Goal: Information Seeking & Learning: Learn about a topic

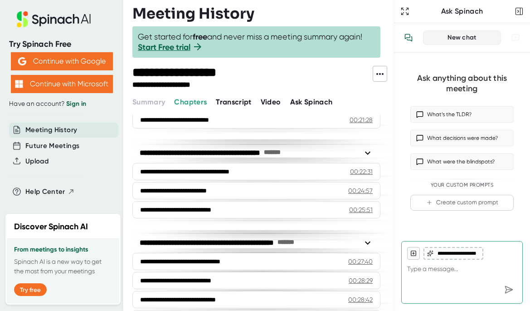
scroll to position [563, 0]
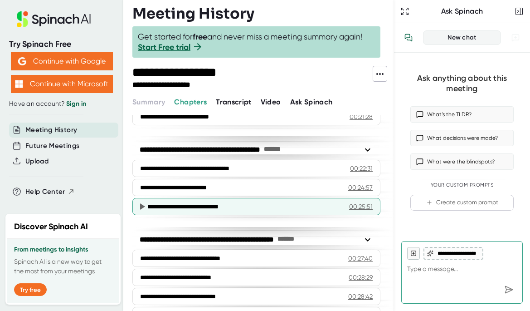
click at [142, 206] on icon at bounding box center [142, 206] width 5 height 6
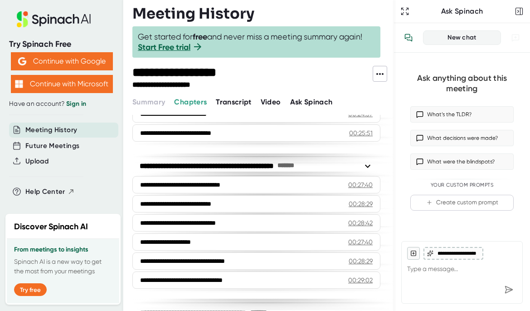
scroll to position [643, 0]
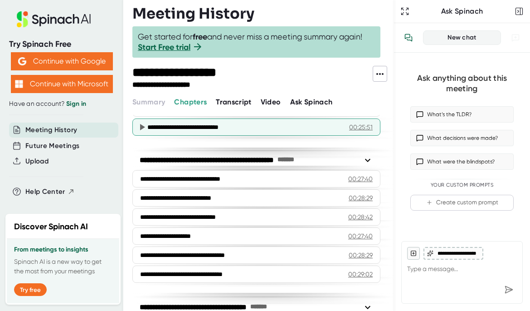
click at [234, 128] on div "**********" at bounding box center [244, 127] width 195 height 9
click at [364, 127] on div "00:25:51" at bounding box center [361, 127] width 24 height 9
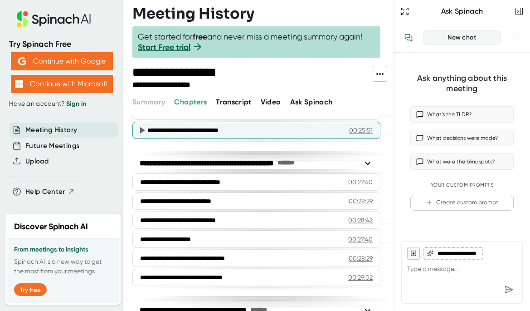
scroll to position [639, 0]
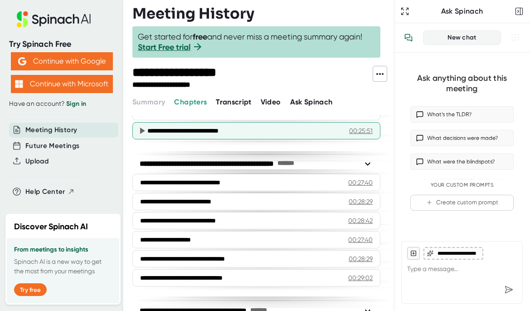
click at [143, 128] on icon at bounding box center [142, 130] width 11 height 11
click at [142, 129] on icon at bounding box center [142, 131] width 5 height 6
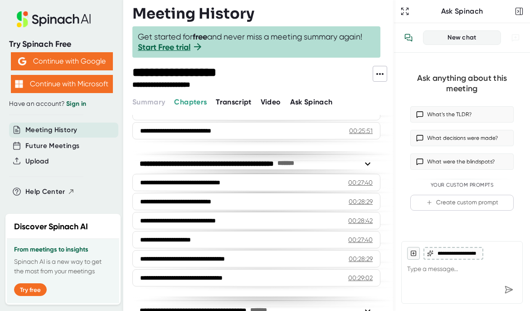
click at [269, 102] on span "Video" at bounding box center [271, 102] width 20 height 9
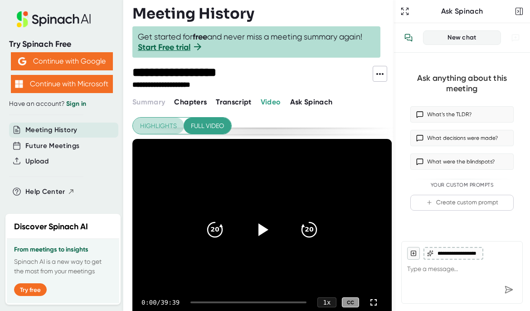
click at [169, 122] on span "Highlights" at bounding box center [158, 125] width 37 height 11
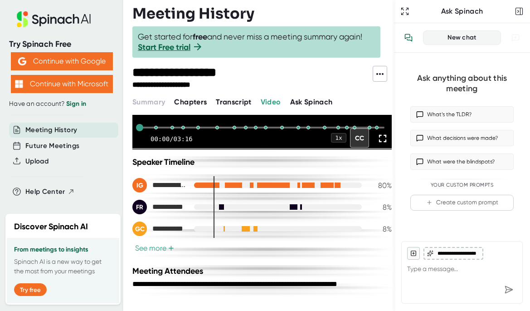
scroll to position [135, 0]
click at [309, 187] on div at bounding box center [309, 184] width 0 height 5
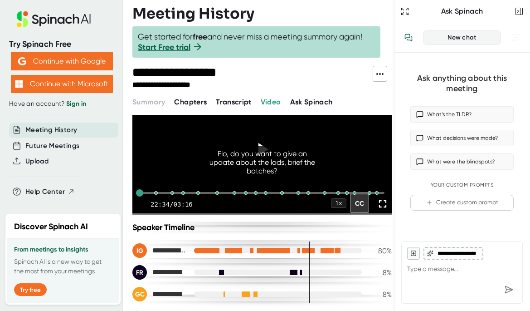
scroll to position [44, 0]
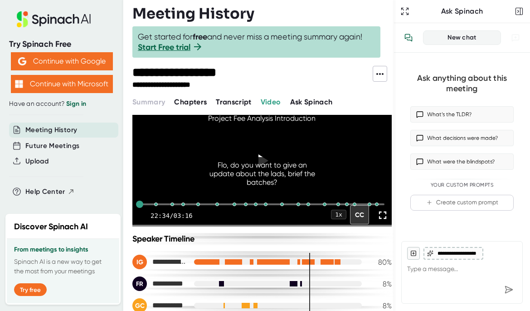
click at [324, 265] on div at bounding box center [324, 262] width 0 height 6
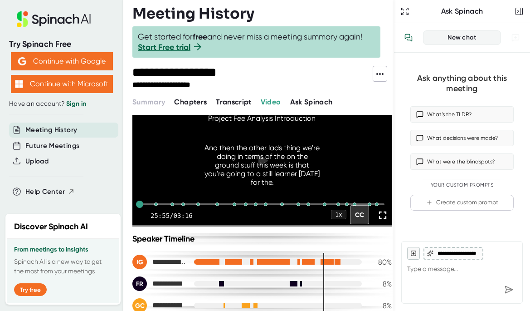
click at [319, 265] on div at bounding box center [278, 261] width 168 height 5
click at [320, 269] on div "**********" at bounding box center [263, 282] width 260 height 96
click at [321, 265] on div at bounding box center [321, 262] width 0 height 6
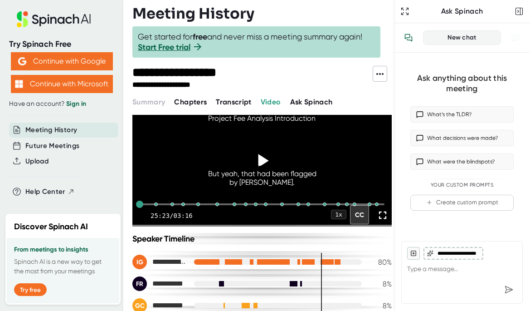
click at [268, 167] on icon at bounding box center [262, 160] width 23 height 23
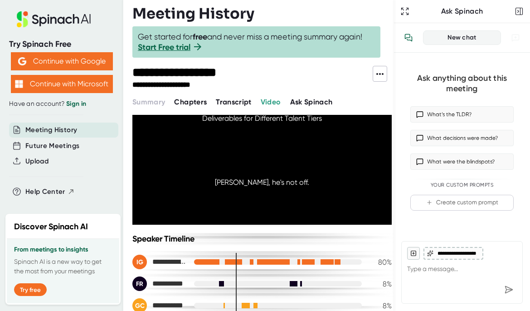
click at [319, 265] on div at bounding box center [278, 261] width 168 height 5
click at [318, 265] on div at bounding box center [278, 261] width 168 height 5
drag, startPoint x: 236, startPoint y: 290, endPoint x: 283, endPoint y: 291, distance: 47.6
click at [281, 291] on div "**********" at bounding box center [263, 284] width 260 height 58
click at [315, 269] on div "**********" at bounding box center [263, 262] width 260 height 15
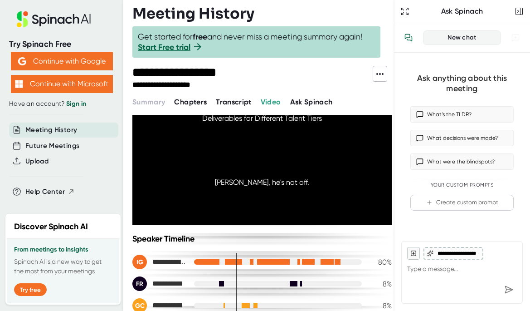
click at [317, 265] on div at bounding box center [278, 261] width 168 height 5
click at [311, 265] on div at bounding box center [311, 262] width 0 height 6
click at [321, 265] on div at bounding box center [321, 262] width 0 height 6
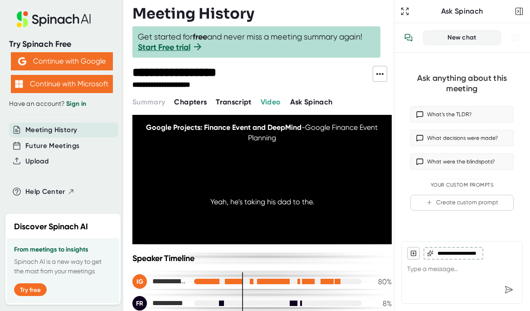
scroll to position [17, 0]
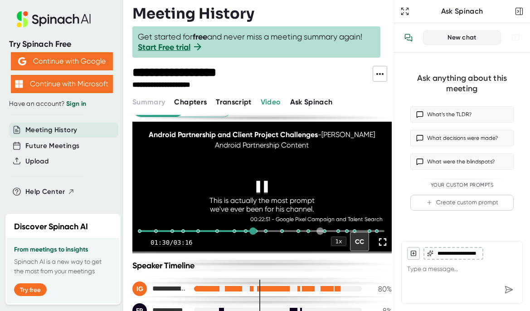
click at [320, 242] on div "00:22:51 - Google Pixel Campaign and Talent Search" at bounding box center [262, 231] width 245 height 23
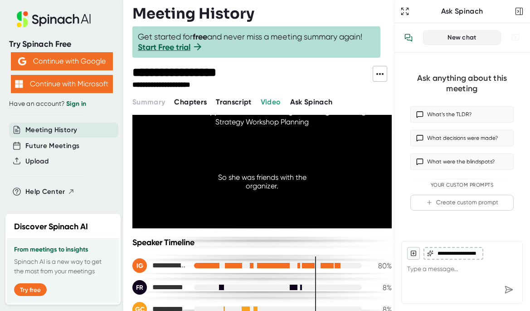
scroll to position [0, 0]
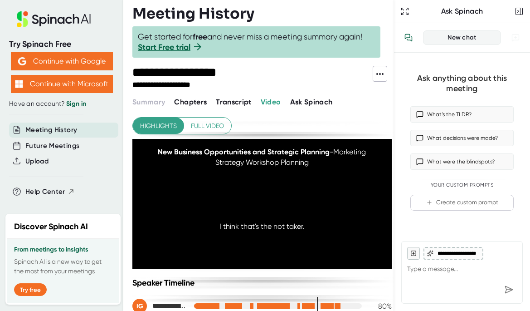
click at [196, 124] on span "Full video" at bounding box center [207, 125] width 33 height 11
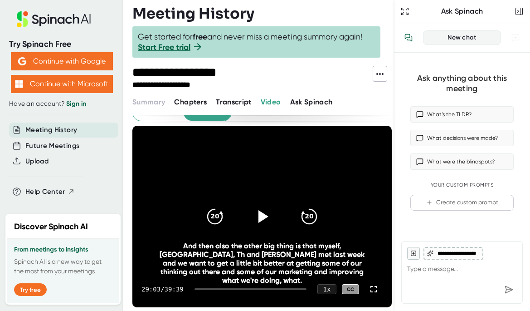
scroll to position [17, 0]
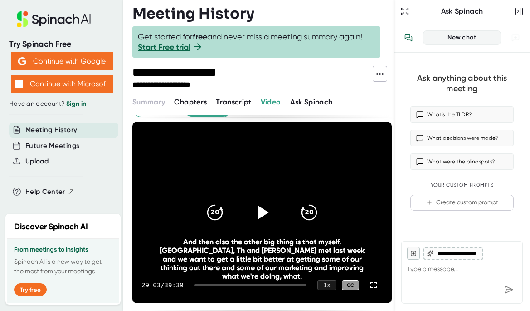
click at [263, 211] on icon at bounding box center [264, 212] width 10 height 13
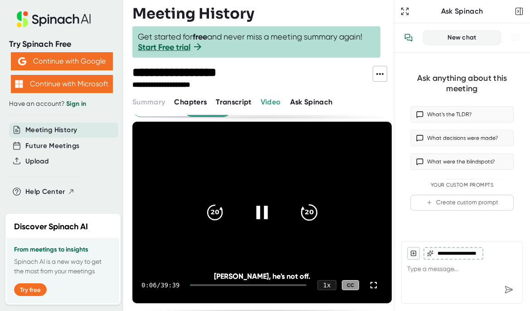
click at [308, 214] on icon "20" at bounding box center [309, 212] width 23 height 23
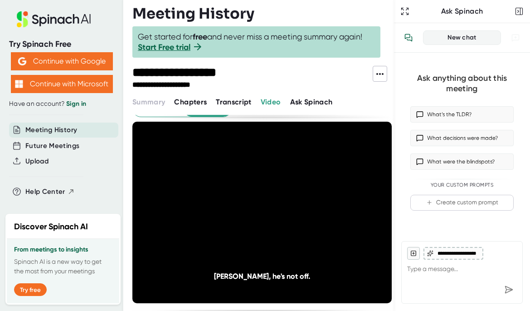
click at [308, 214] on icon "20" at bounding box center [309, 212] width 23 height 23
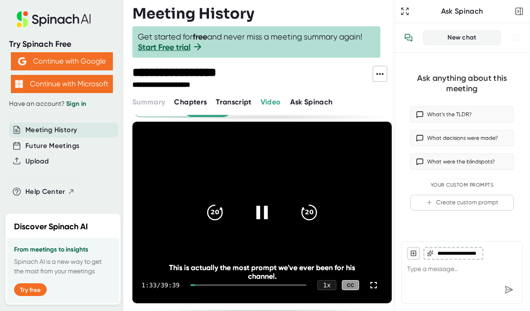
click at [276, 284] on div at bounding box center [249, 285] width 116 height 2
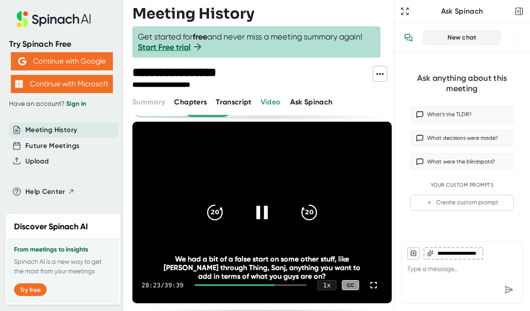
click at [270, 284] on div at bounding box center [235, 285] width 80 height 2
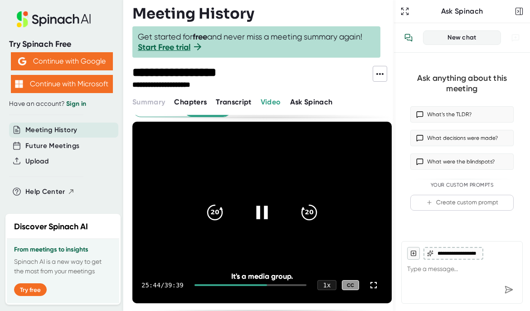
click at [267, 284] on div at bounding box center [231, 285] width 73 height 2
click at [264, 284] on div at bounding box center [229, 285] width 69 height 2
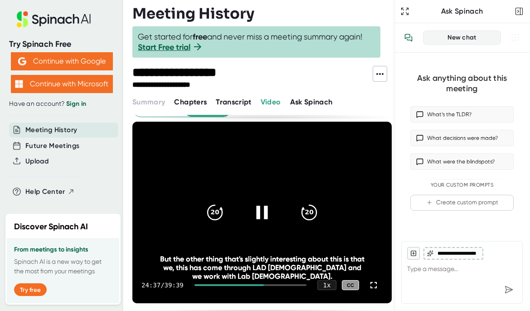
click at [264, 284] on div at bounding box center [229, 285] width 69 height 2
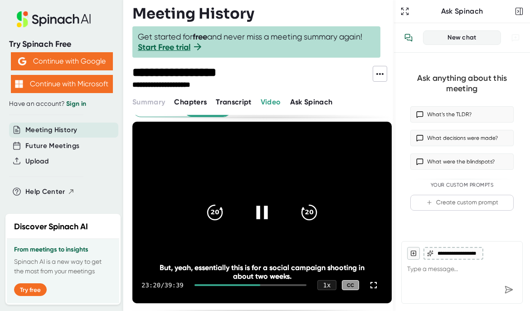
click at [260, 285] on div at bounding box center [228, 285] width 66 height 2
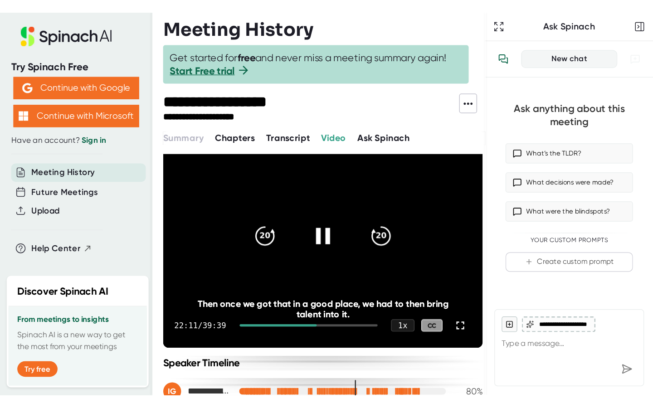
scroll to position [49, 0]
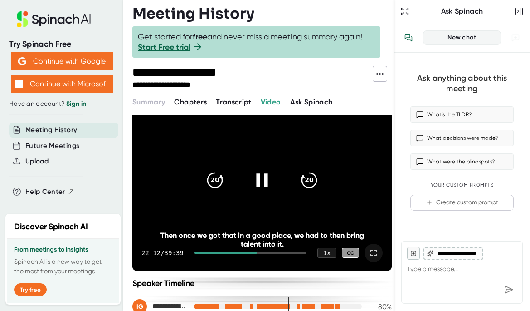
click at [373, 251] on icon at bounding box center [373, 252] width 11 height 11
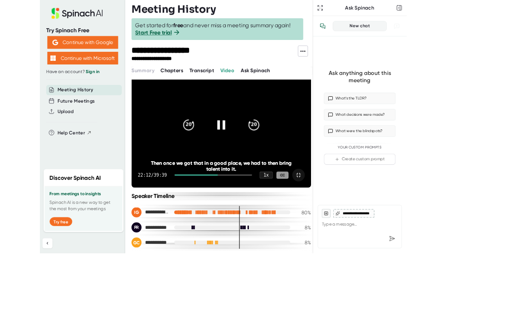
scroll to position [0, 0]
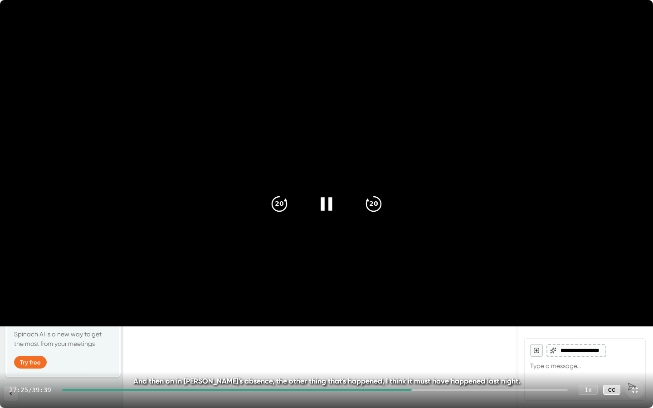
click at [252, 310] on video at bounding box center [326, 163] width 653 height 327
click at [285, 206] on icon "20" at bounding box center [279, 204] width 23 height 23
click at [330, 204] on icon at bounding box center [328, 203] width 10 height 13
click at [377, 210] on icon "20" at bounding box center [374, 204] width 23 height 23
click at [368, 207] on icon "20" at bounding box center [374, 204] width 23 height 23
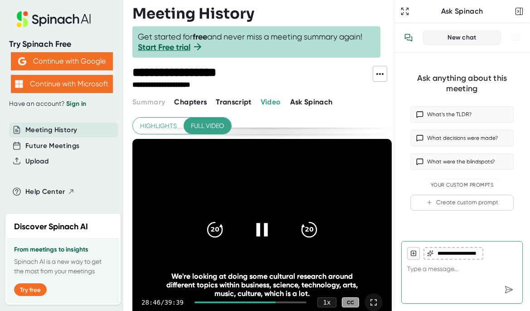
click at [248, 212] on div "20 20" at bounding box center [262, 229] width 131 height 36
click at [261, 225] on icon at bounding box center [262, 229] width 23 height 23
